Goal: Browse casually

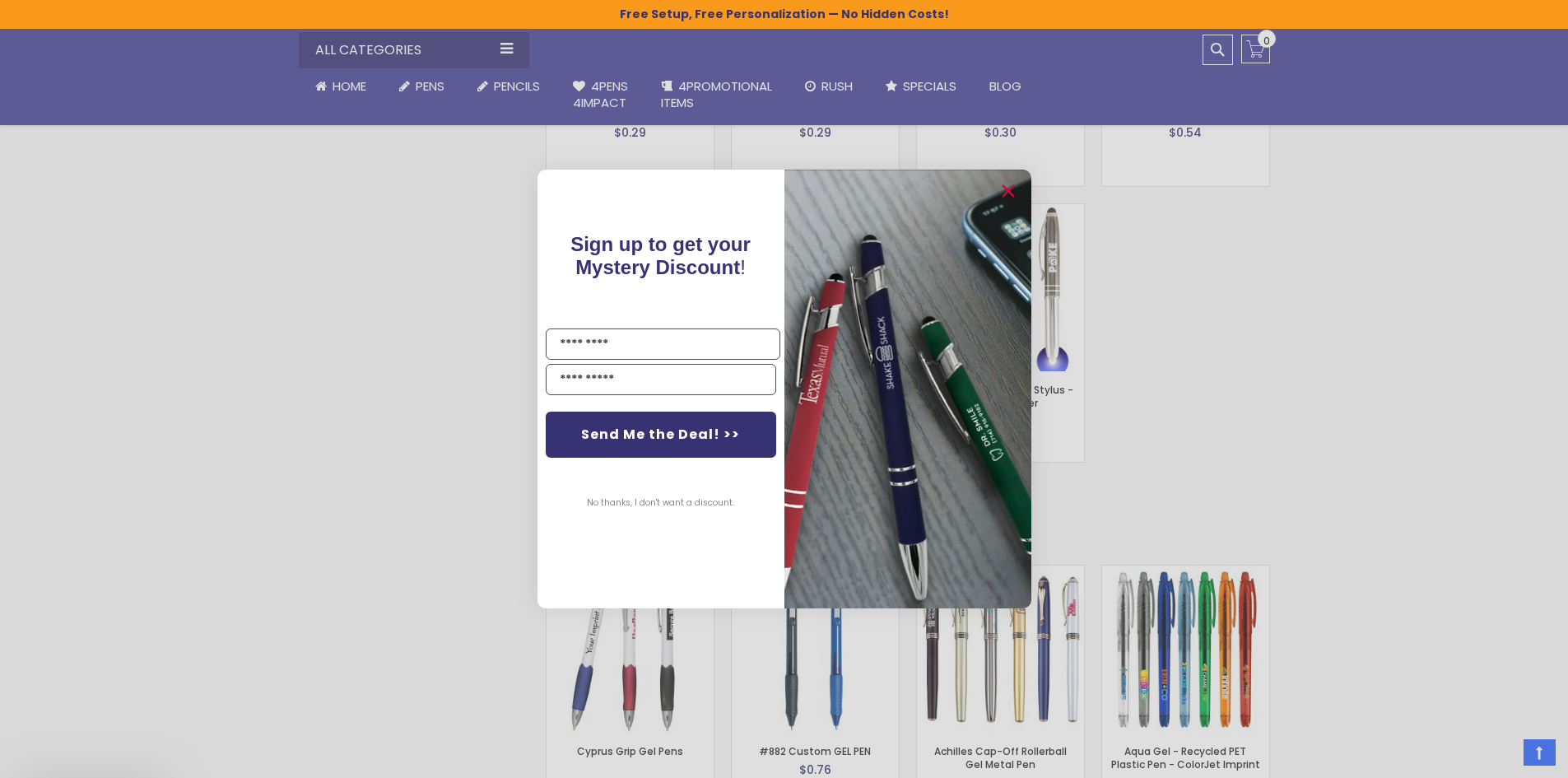
scroll to position [2470, 0]
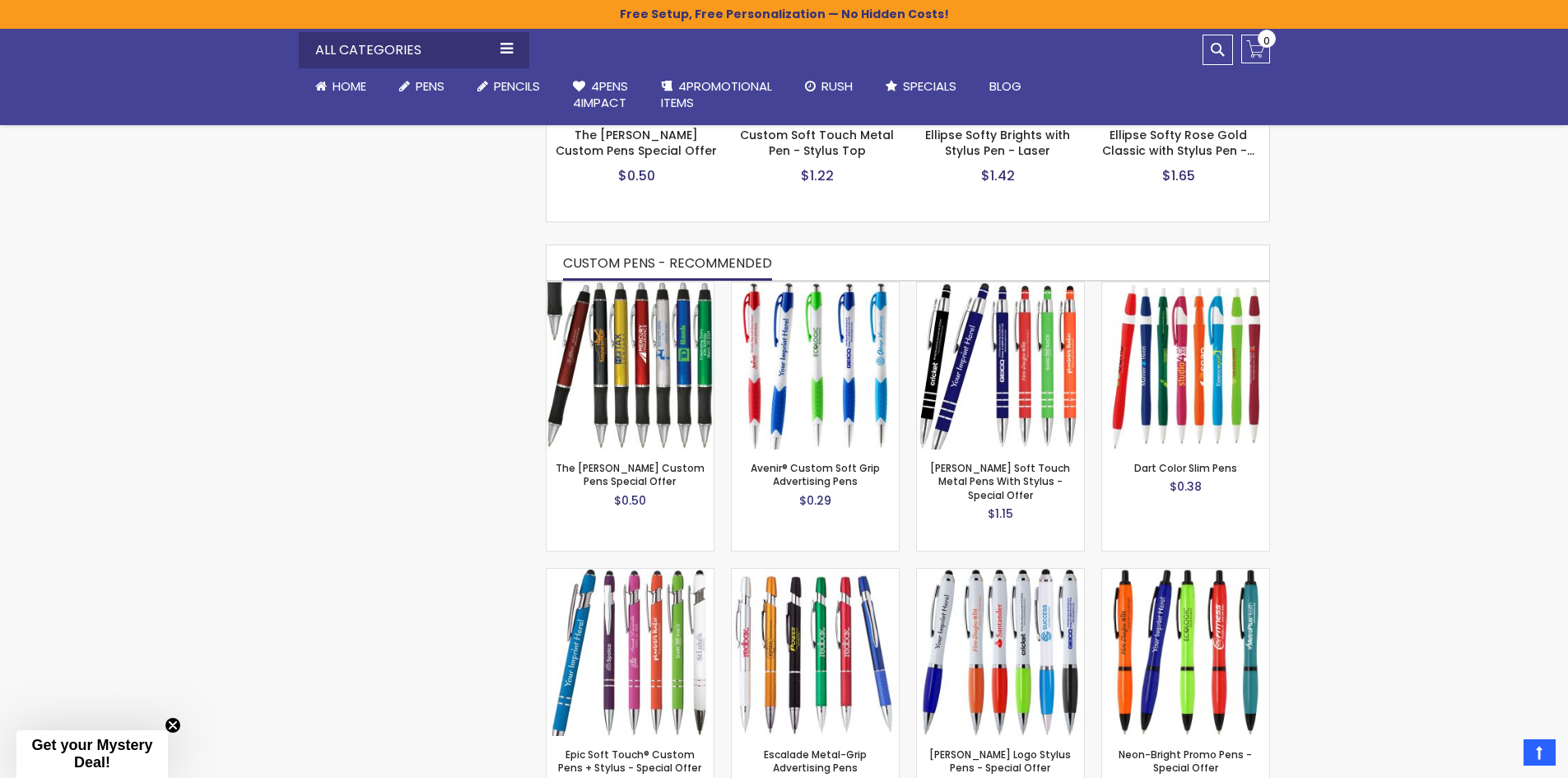
scroll to position [823, 0]
